Goal: Task Accomplishment & Management: Manage account settings

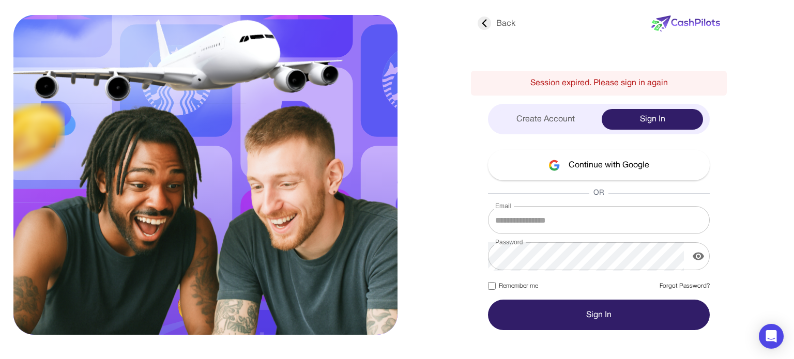
type input "**********"
click at [517, 282] on label "Remember me" at bounding box center [513, 286] width 50 height 9
click at [552, 302] on button "Sign In" at bounding box center [599, 315] width 222 height 30
